Goal: Check status: Check status

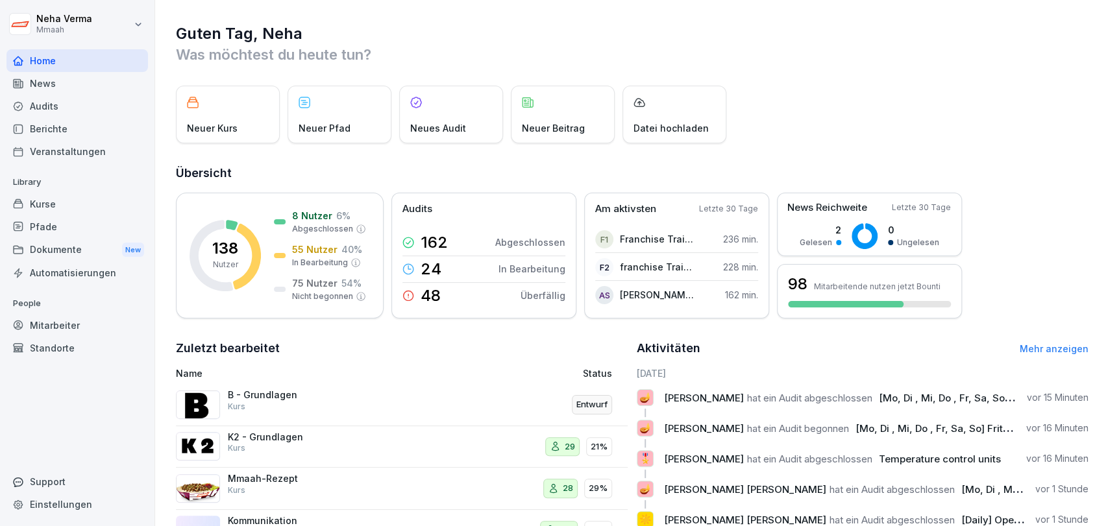
click at [64, 105] on div "Audits" at bounding box center [77, 106] width 142 height 23
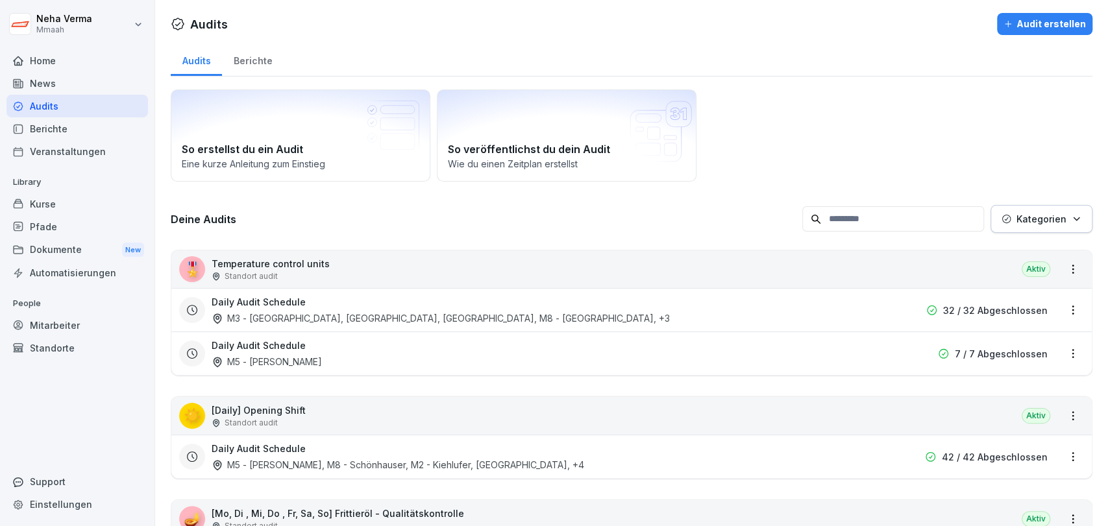
click at [323, 267] on div "🎖️ Temperature control units Standort audit Aktiv" at bounding box center [631, 270] width 920 height 38
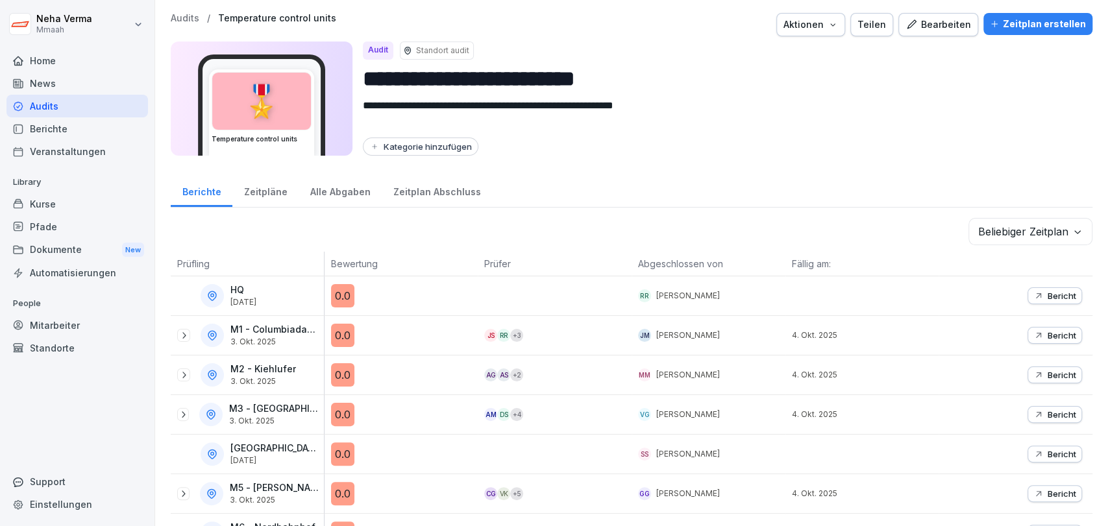
click at [256, 195] on div "Zeitpläne" at bounding box center [265, 190] width 66 height 33
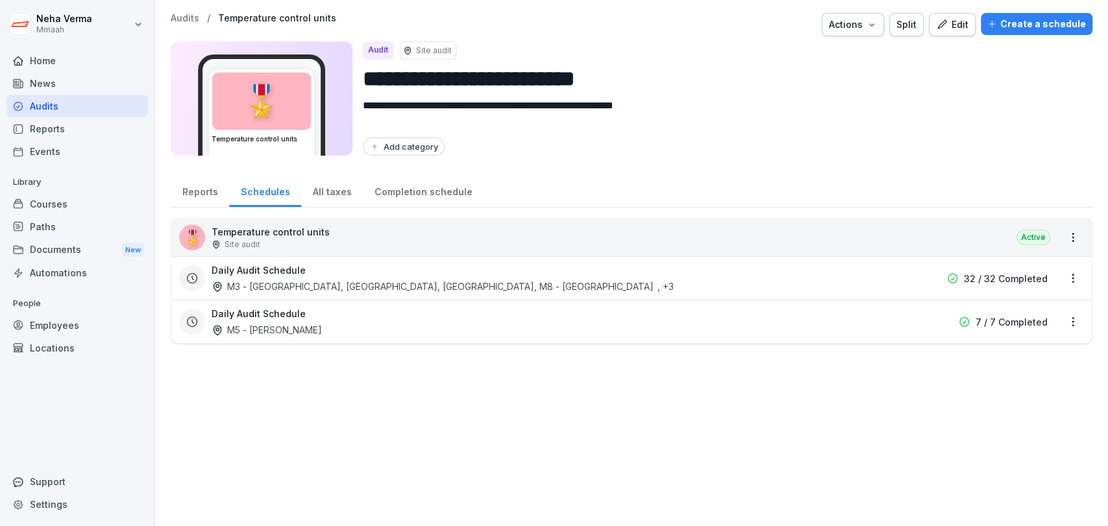
click at [685, 56] on div "Audit Site audit" at bounding box center [722, 51] width 719 height 18
click at [318, 185] on font "All taxes" at bounding box center [332, 192] width 39 height 14
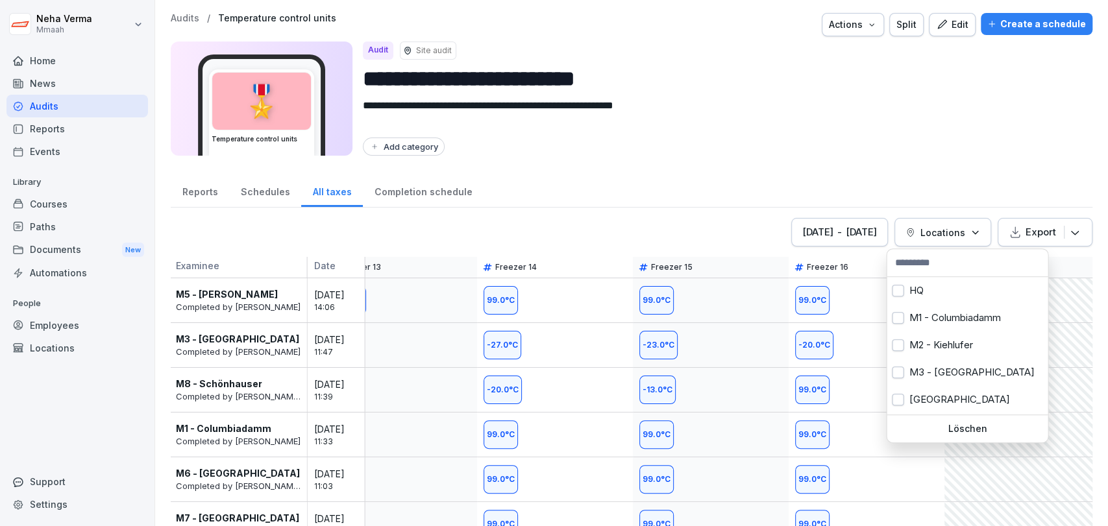
click at [954, 227] on font "Locations" at bounding box center [942, 232] width 45 height 11
click at [895, 293] on button "button" at bounding box center [898, 293] width 12 height 12
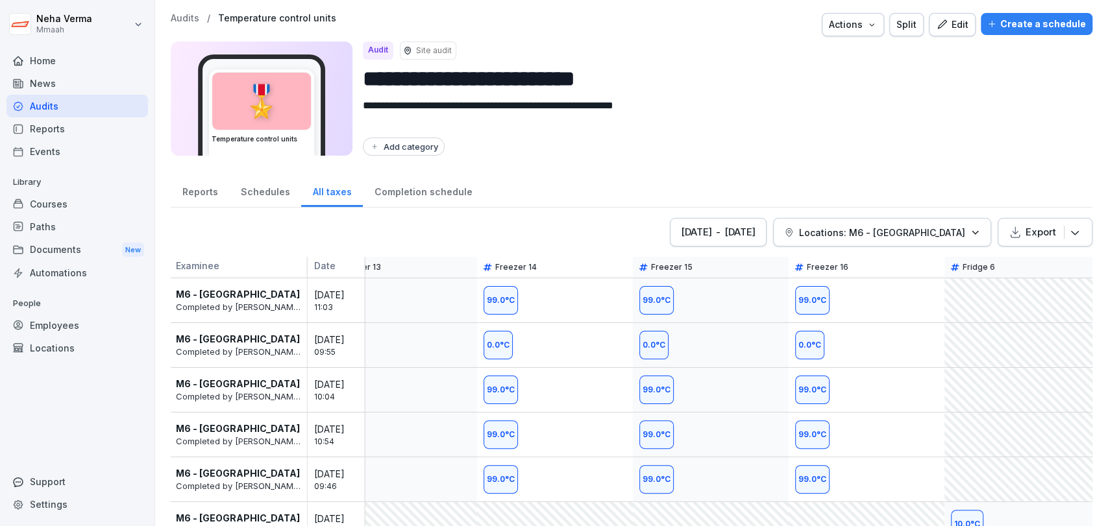
click at [912, 170] on html "**********" at bounding box center [554, 263] width 1108 height 526
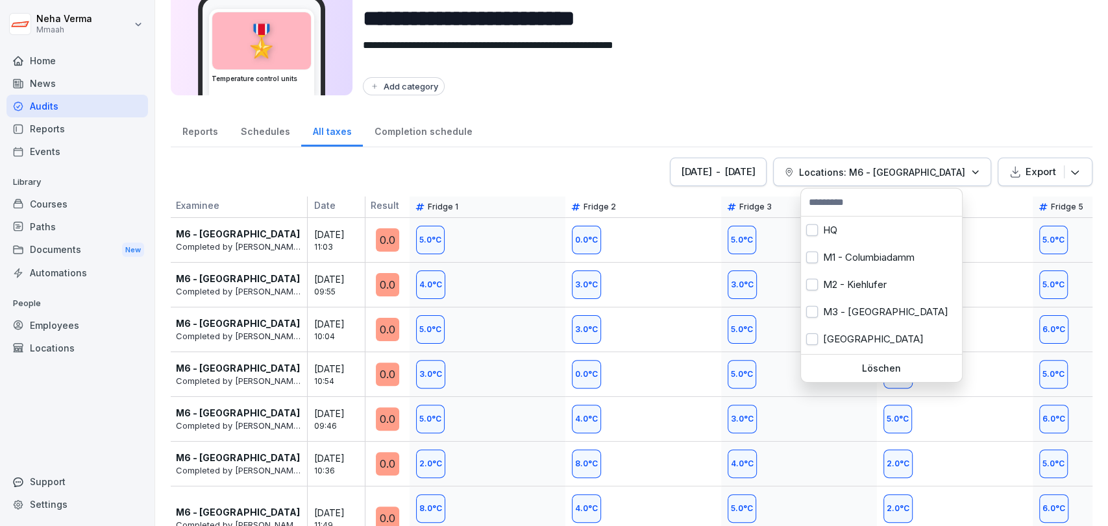
click at [882, 175] on font "Locations: M6 - [GEOGRAPHIC_DATA]" at bounding box center [882, 172] width 166 height 11
click at [809, 236] on button "button" at bounding box center [812, 233] width 12 height 12
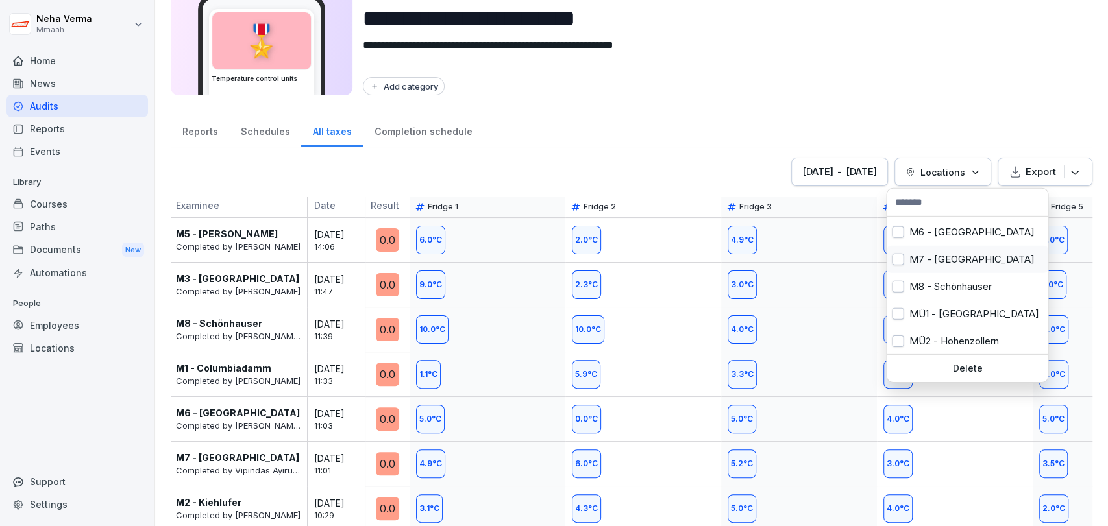
click at [902, 259] on button "button" at bounding box center [898, 260] width 12 height 12
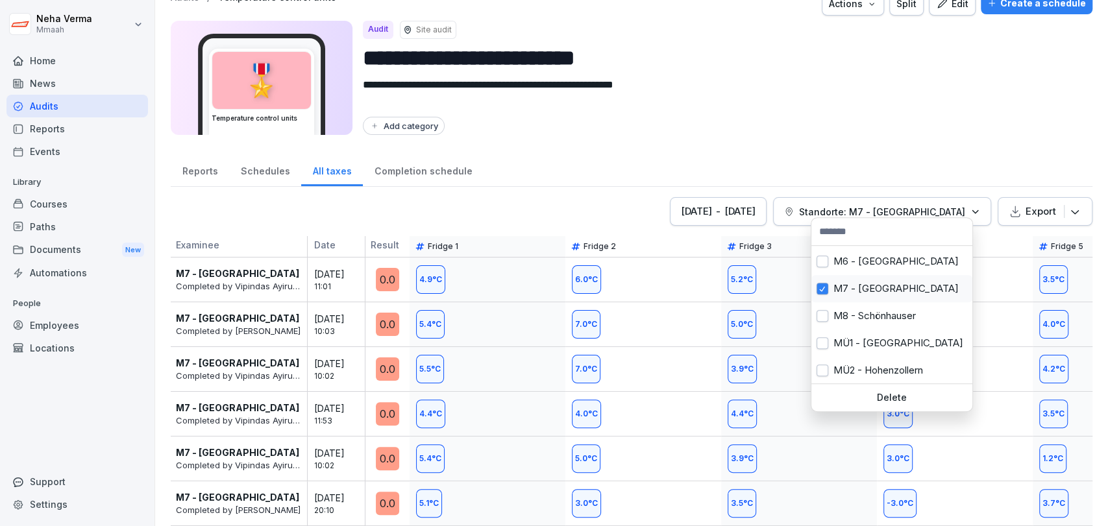
scroll to position [31, 0]
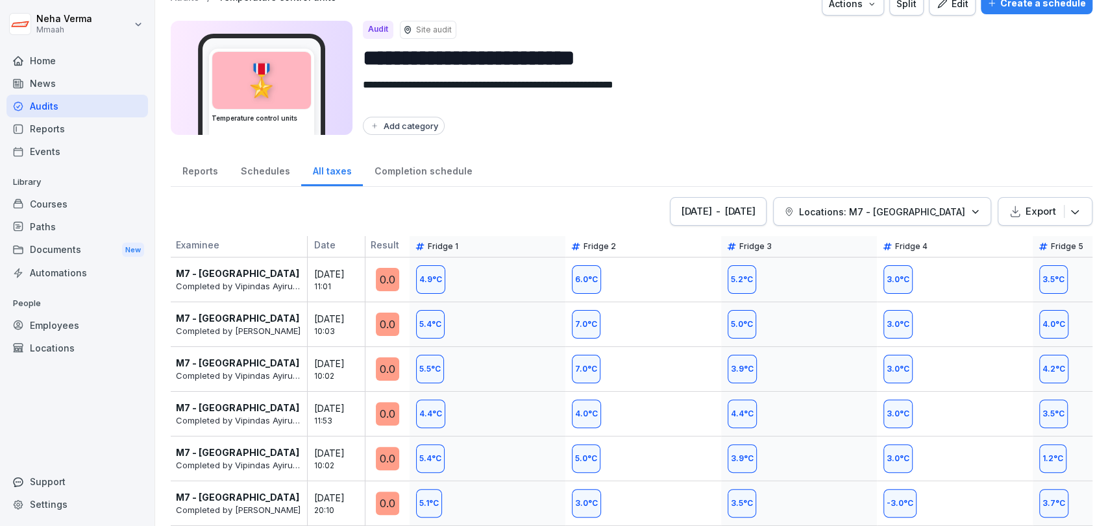
click at [878, 103] on html "**********" at bounding box center [554, 263] width 1108 height 526
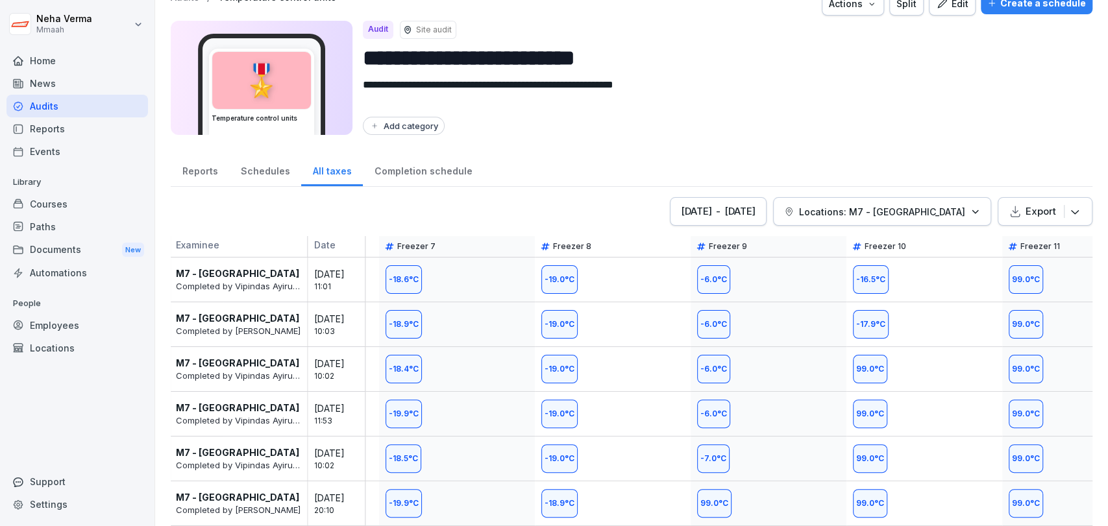
scroll to position [0, 966]
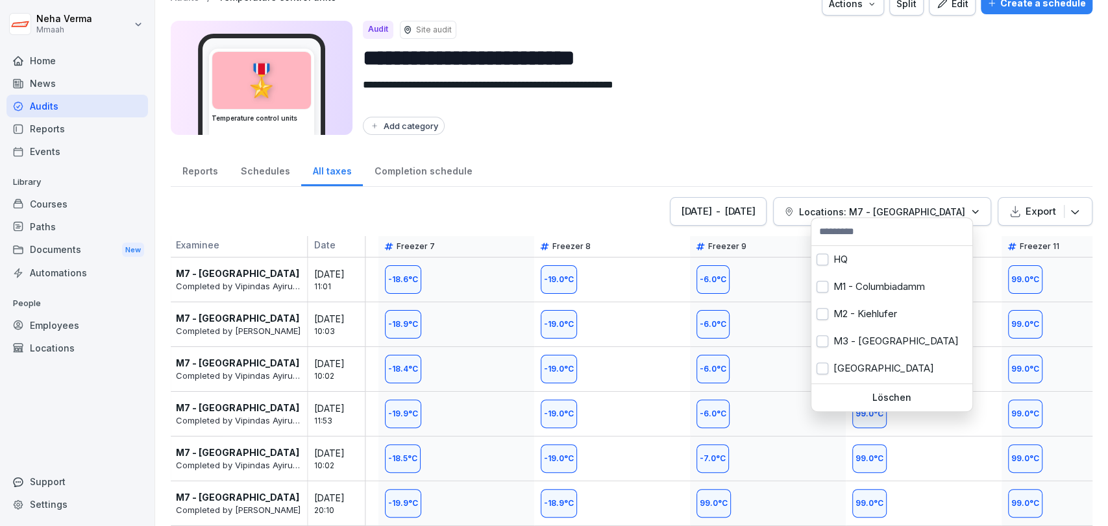
click at [970, 207] on icon "button" at bounding box center [975, 212] width 10 height 10
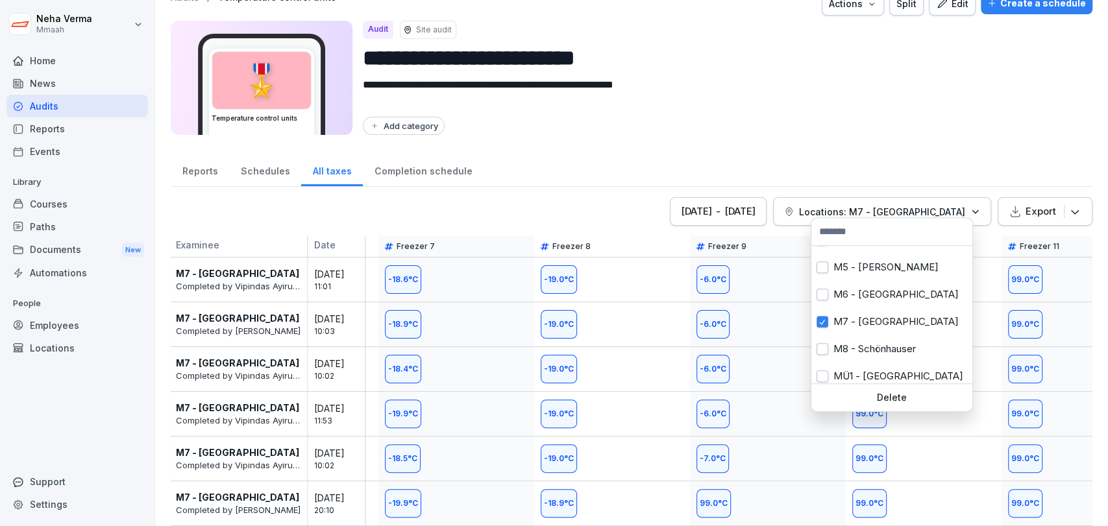
scroll to position [129, 0]
click at [824, 317] on button "button" at bounding box center [823, 321] width 12 height 12
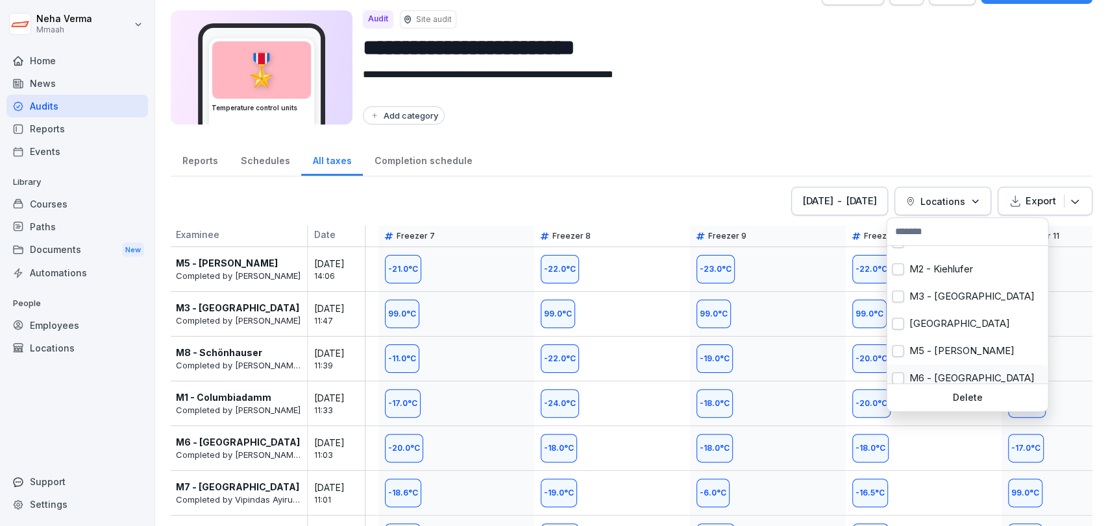
scroll to position [42, 0]
click at [893, 295] on button "button" at bounding box center [898, 299] width 12 height 12
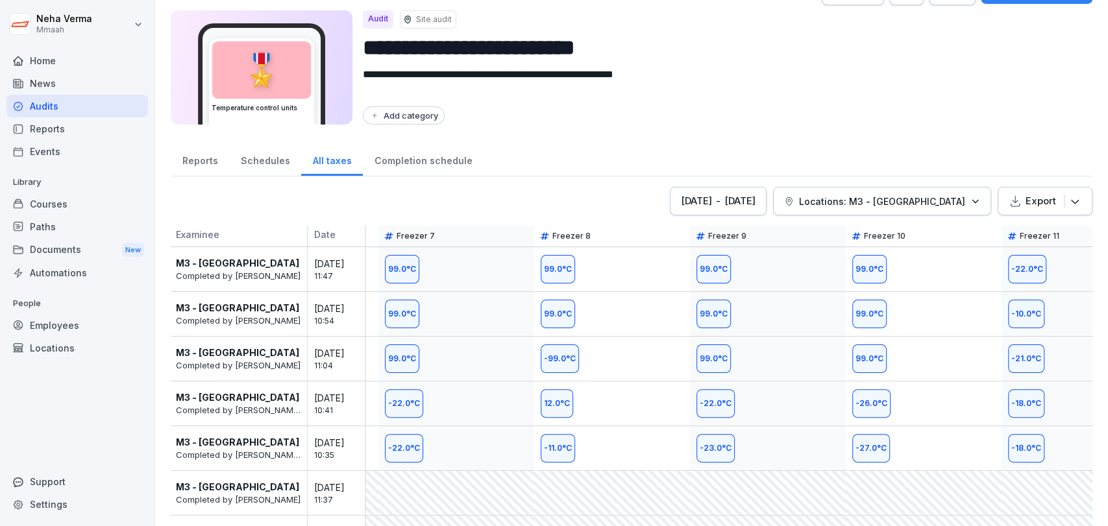
click at [939, 138] on html "**********" at bounding box center [554, 263] width 1108 height 526
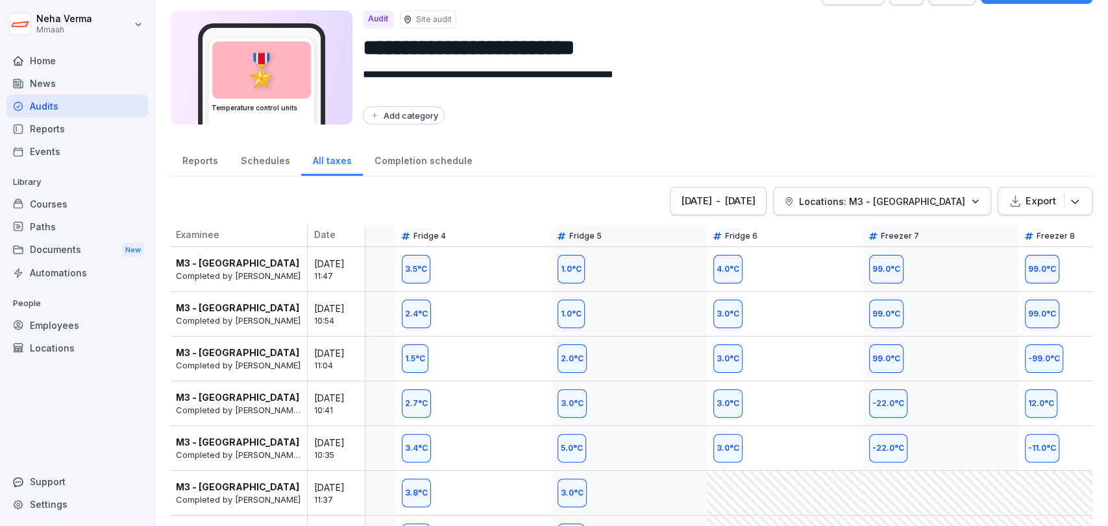
scroll to position [0, 480]
